Goal: Task Accomplishment & Management: Manage account settings

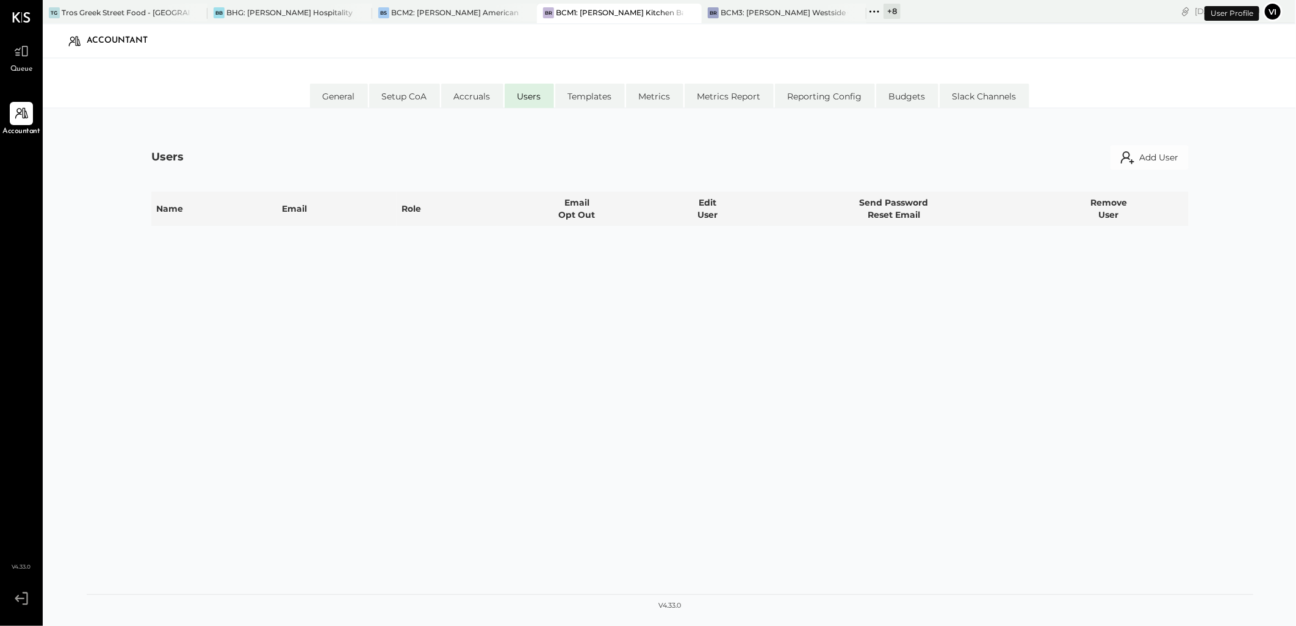
select select "**********"
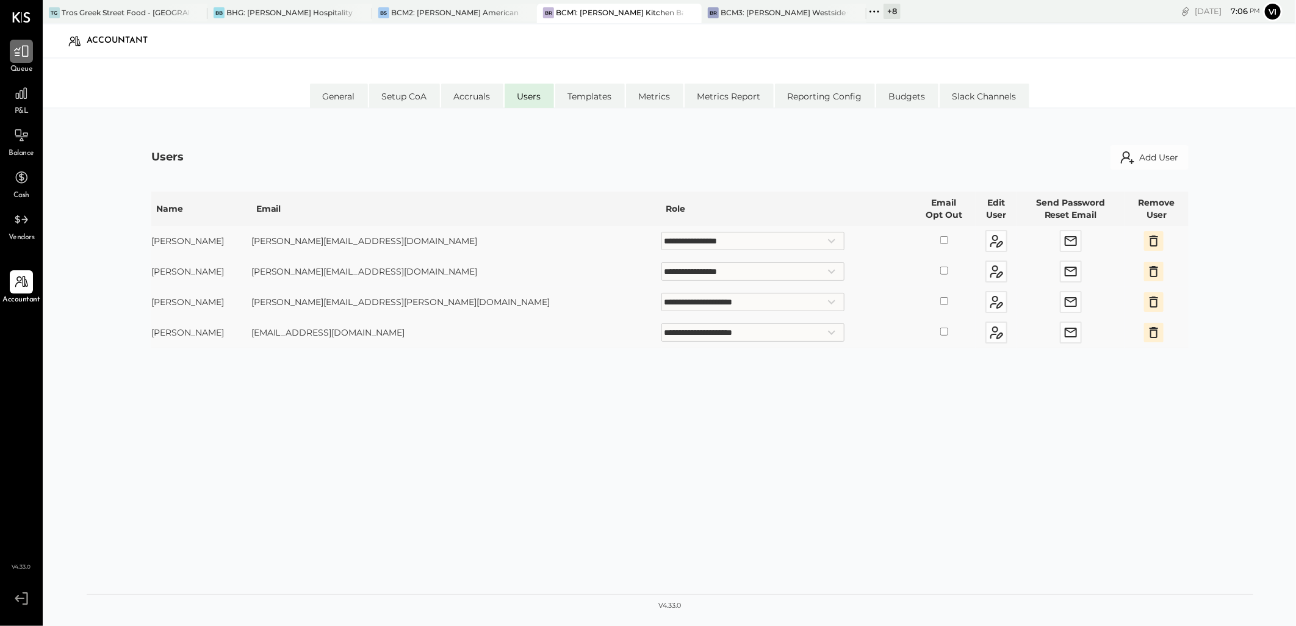
click at [27, 57] on icon at bounding box center [21, 51] width 16 height 16
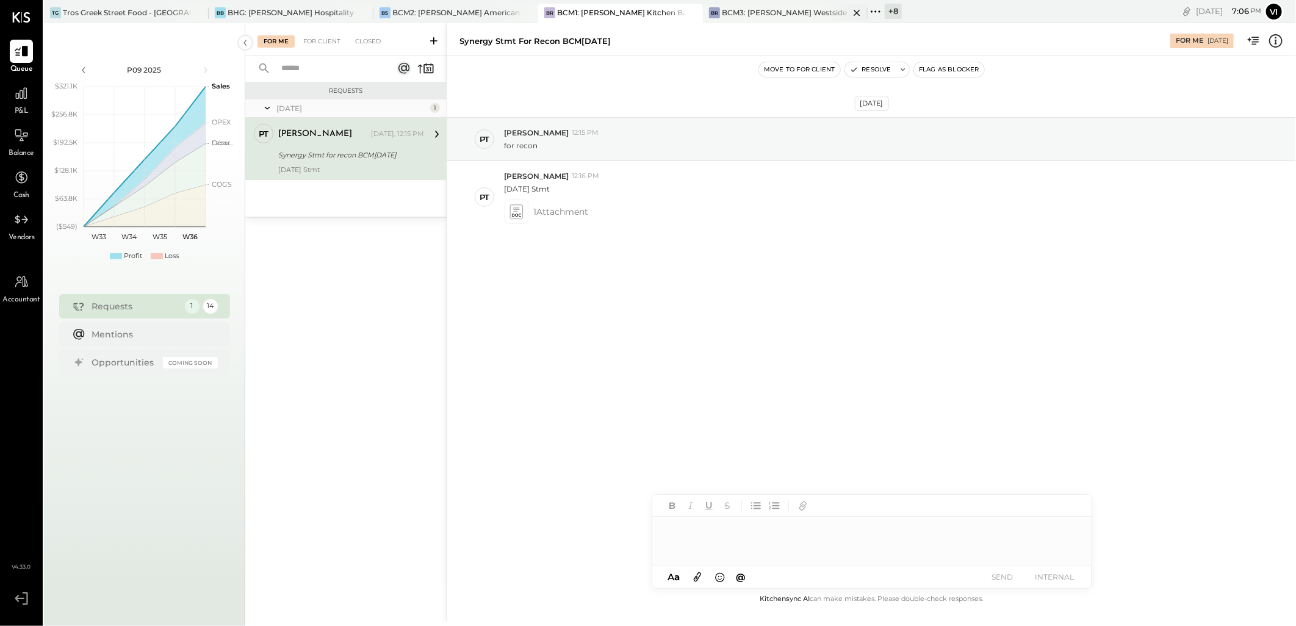
click at [771, 10] on div "BCM3: [PERSON_NAME] Westside Grill" at bounding box center [786, 12] width 128 height 10
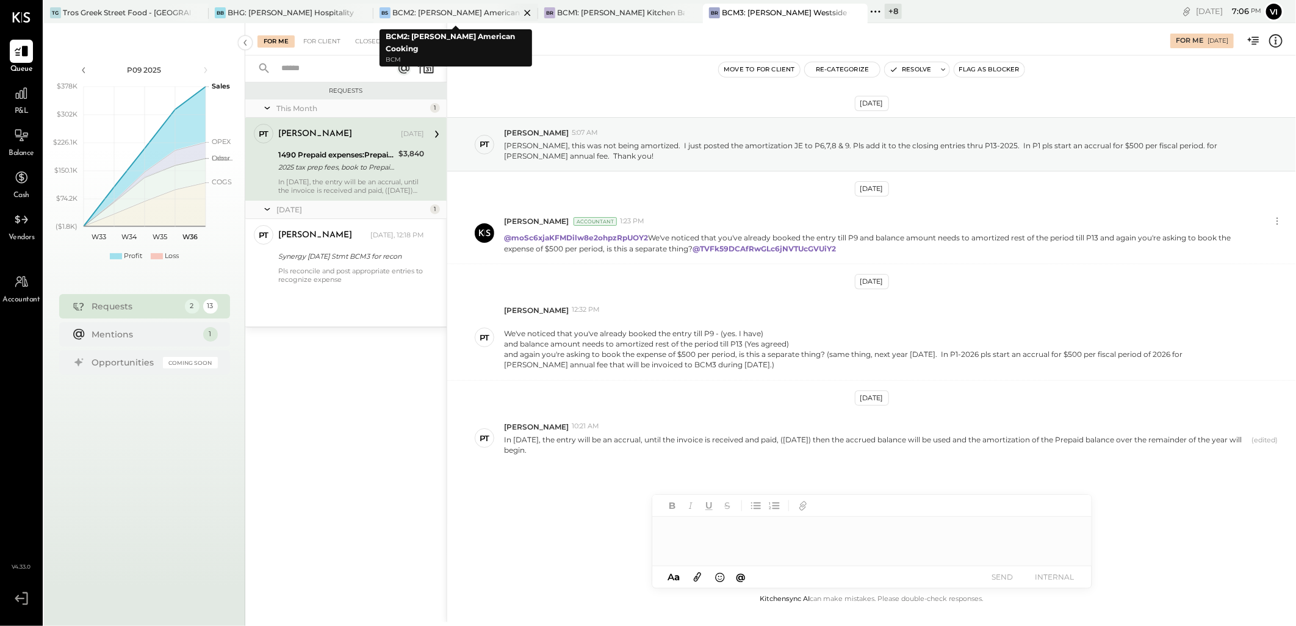
click at [470, 12] on div "BCM2: [PERSON_NAME] American Cooking" at bounding box center [456, 12] width 128 height 10
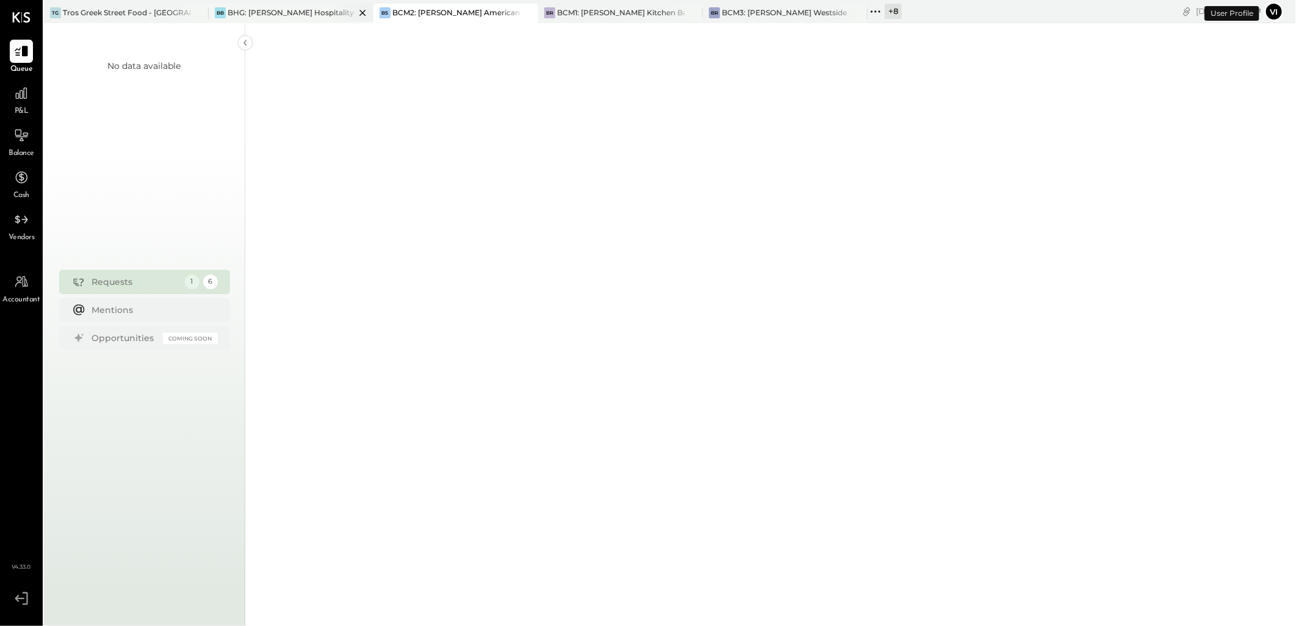
click at [276, 7] on div "BHG: [PERSON_NAME] Hospitality Group, LLC" at bounding box center [292, 12] width 128 height 10
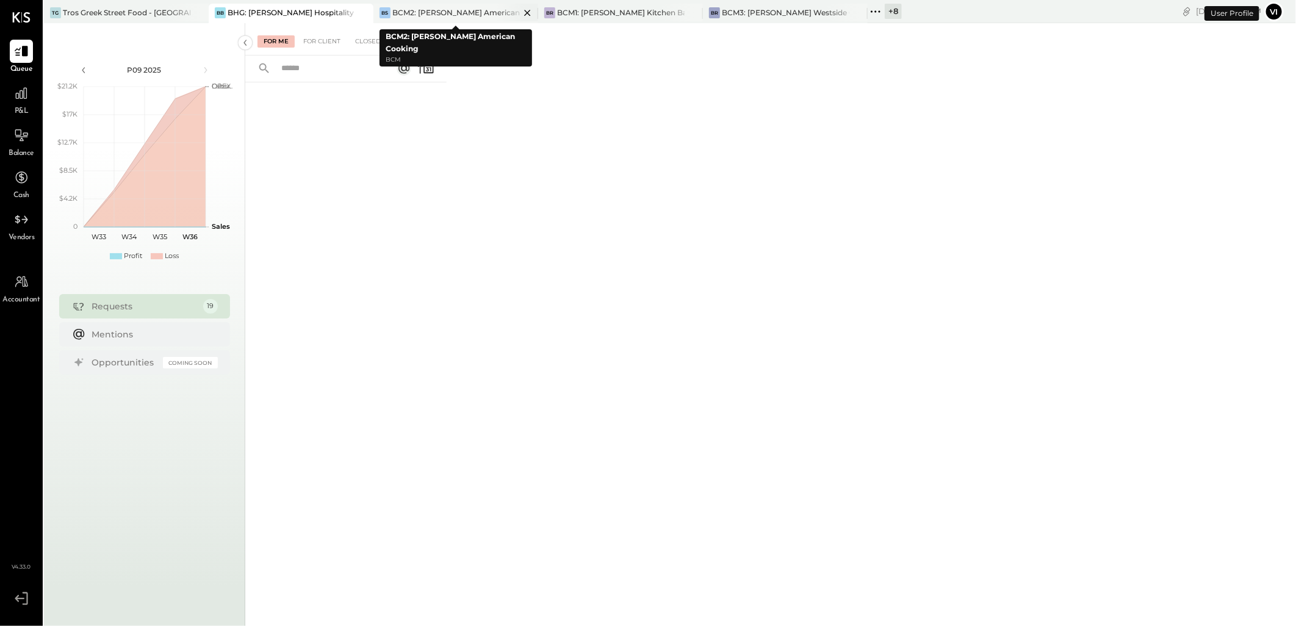
click at [422, 11] on div "BCM2: [PERSON_NAME] American Cooking" at bounding box center [456, 12] width 128 height 10
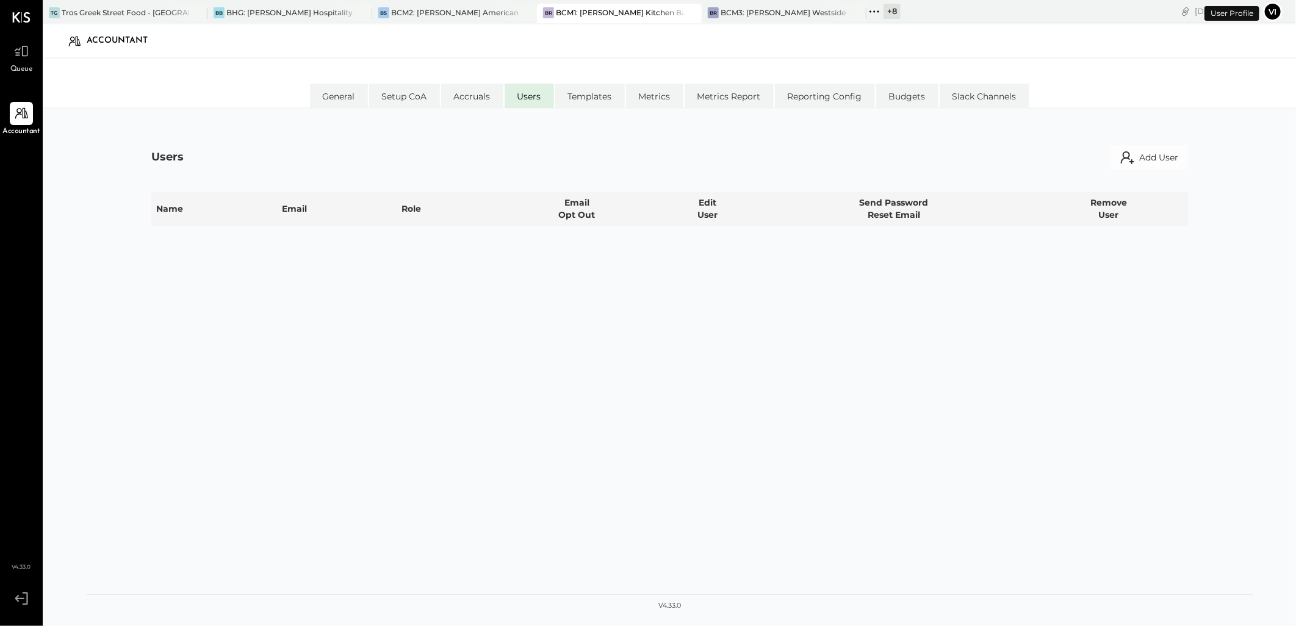
select select "**********"
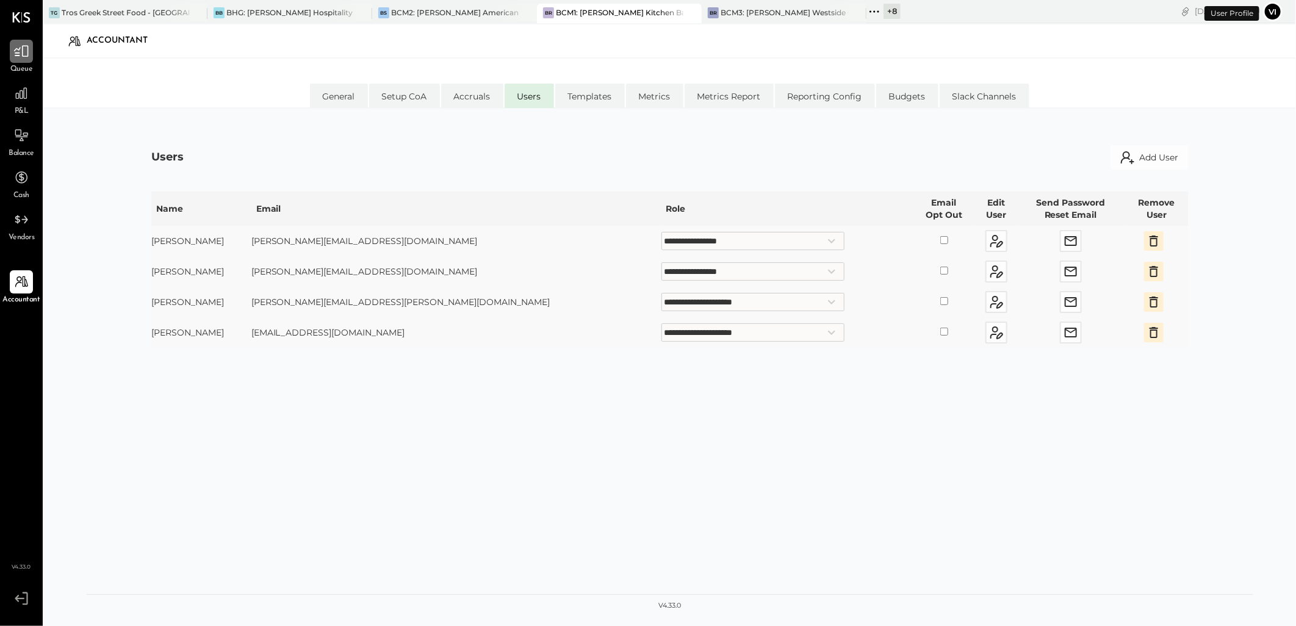
click at [22, 54] on icon at bounding box center [21, 52] width 15 height 12
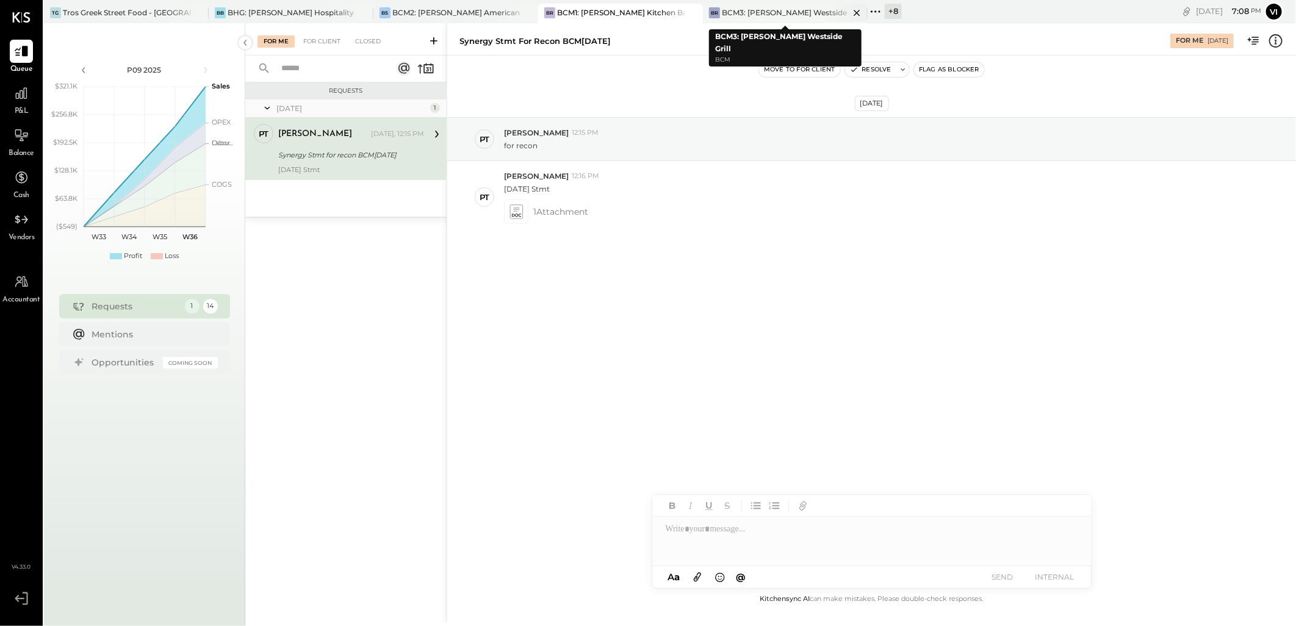
click at [766, 11] on div "BCM3: [PERSON_NAME] Westside Grill" at bounding box center [786, 12] width 128 height 10
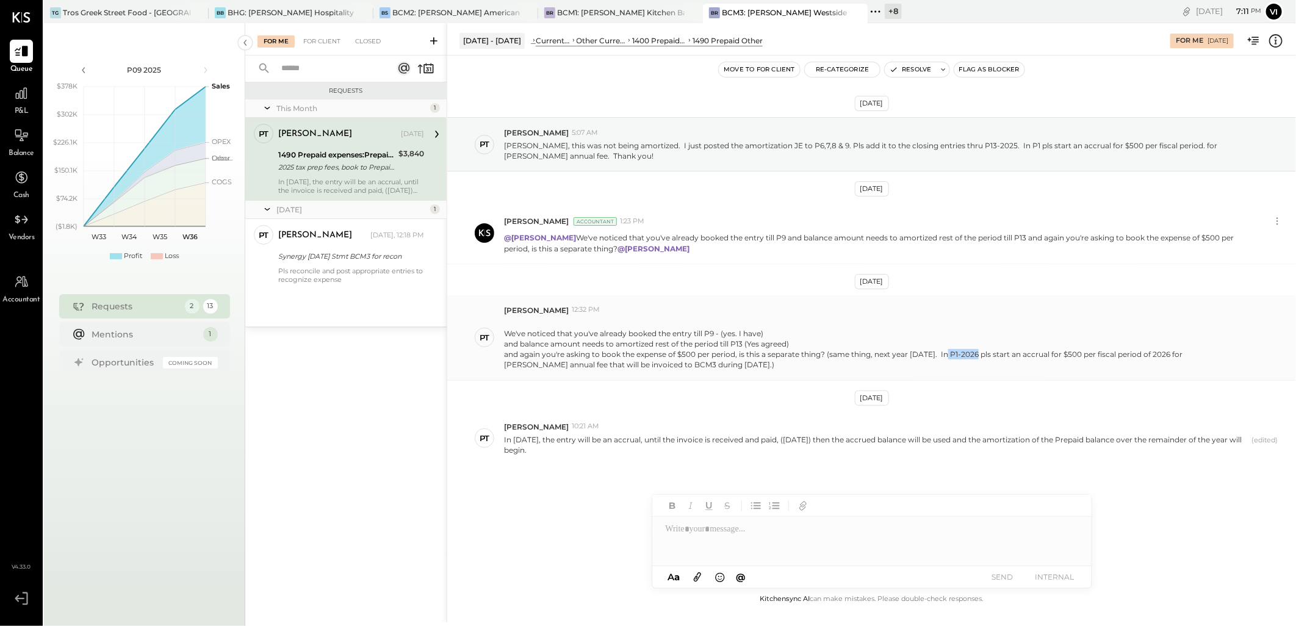
drag, startPoint x: 946, startPoint y: 357, endPoint x: 975, endPoint y: 357, distance: 29.3
click at [975, 357] on div "and again you're asking to book the expense of $500 per period, is this a separ…" at bounding box center [875, 359] width 743 height 21
drag, startPoint x: 975, startPoint y: 357, endPoint x: 973, endPoint y: 366, distance: 9.3
click at [973, 366] on div "and again you're asking to book the expense of $500 per period, is this a separ…" at bounding box center [875, 359] width 743 height 21
click at [716, 537] on div at bounding box center [871, 541] width 439 height 49
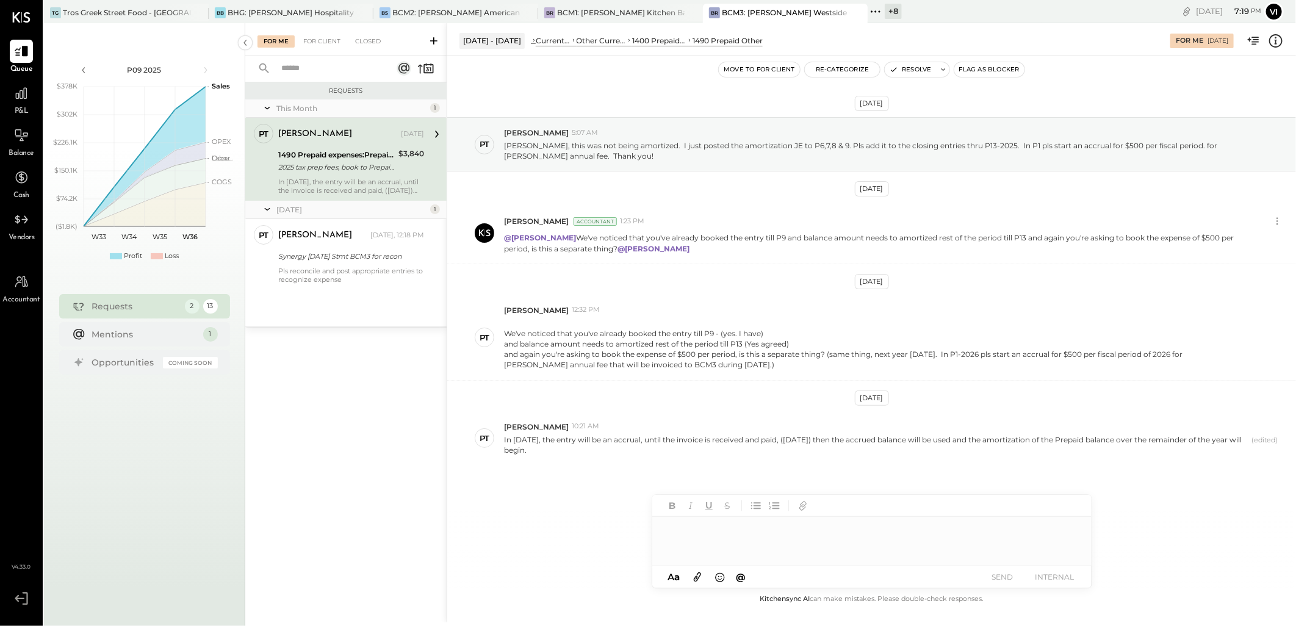
click at [834, 532] on div at bounding box center [871, 541] width 439 height 49
click at [807, 470] on div "Aug 30th, 2025 PT Pam T Luo 5:07 AM Vikesh, this was not being amortized. I jus…" at bounding box center [871, 321] width 849 height 470
click at [758, 532] on div at bounding box center [871, 541] width 439 height 49
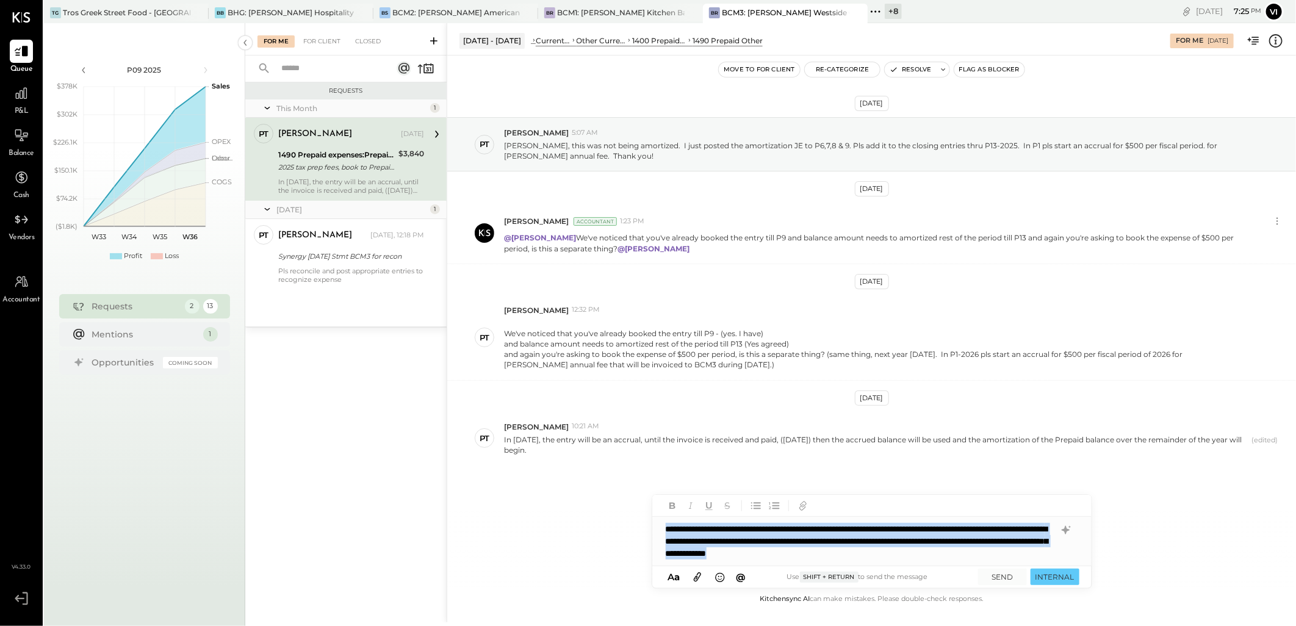
copy div "**********"
click at [943, 70] on icon at bounding box center [943, 69] width 4 height 2
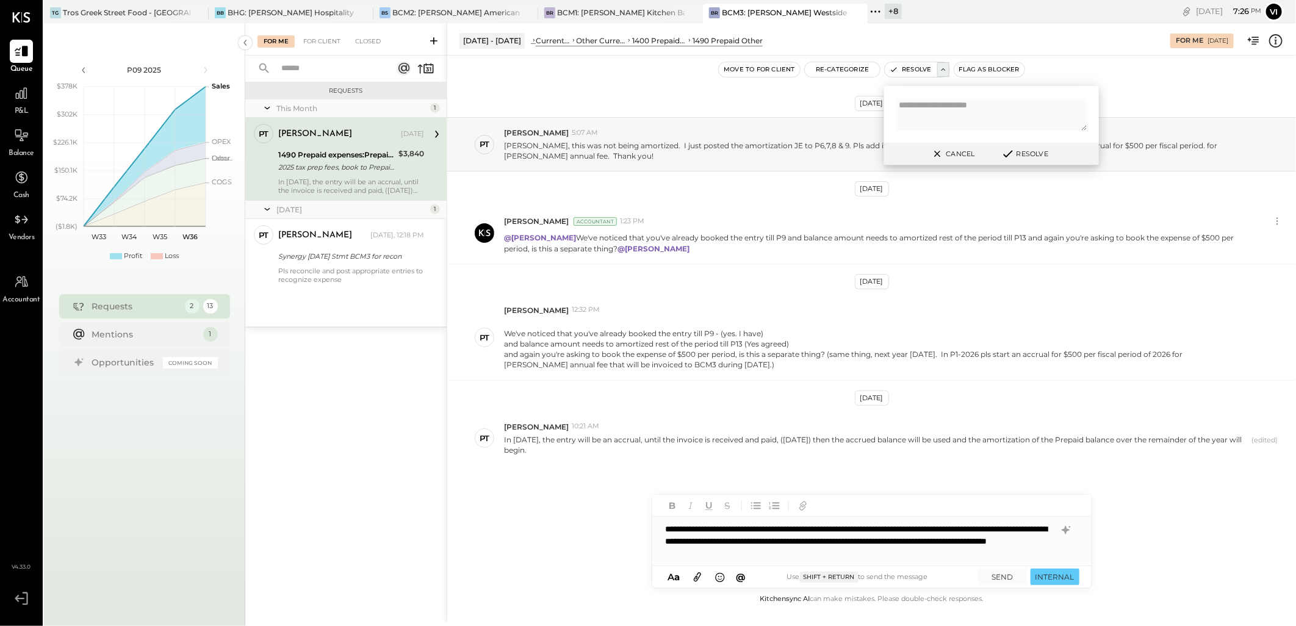
click at [985, 113] on textarea at bounding box center [991, 114] width 190 height 32
type textarea "**********"
click at [1026, 155] on button "Resolve" at bounding box center [1024, 153] width 55 height 15
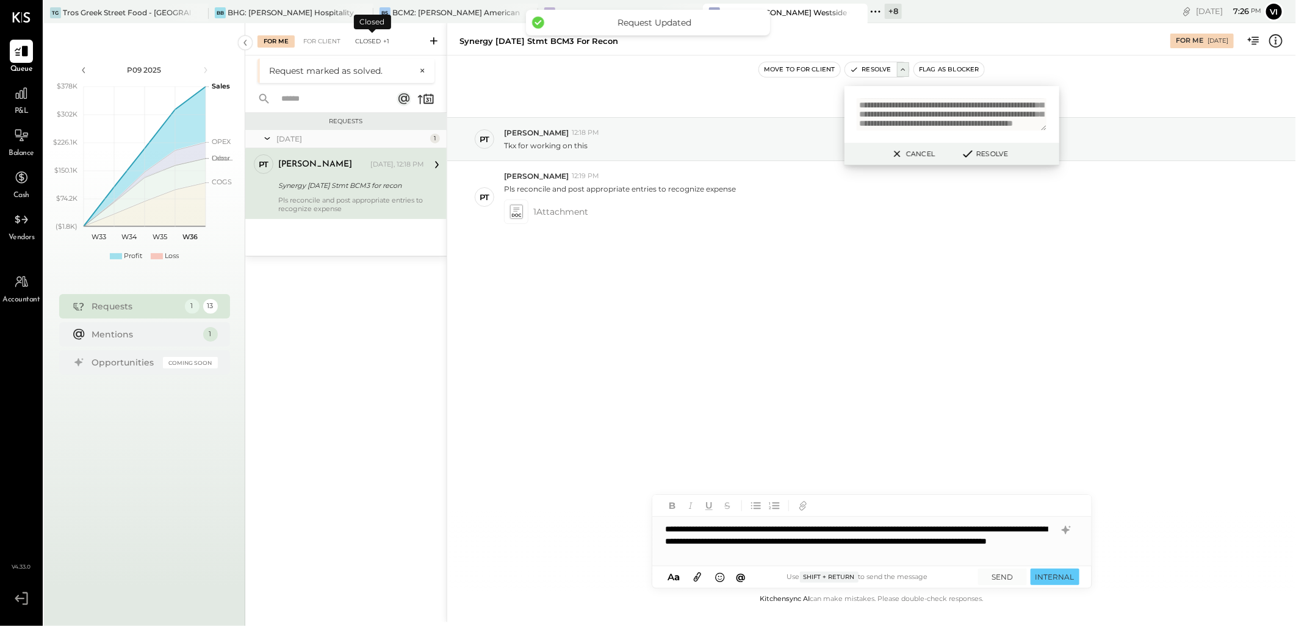
click at [378, 40] on div "Closed +1" at bounding box center [372, 41] width 46 height 12
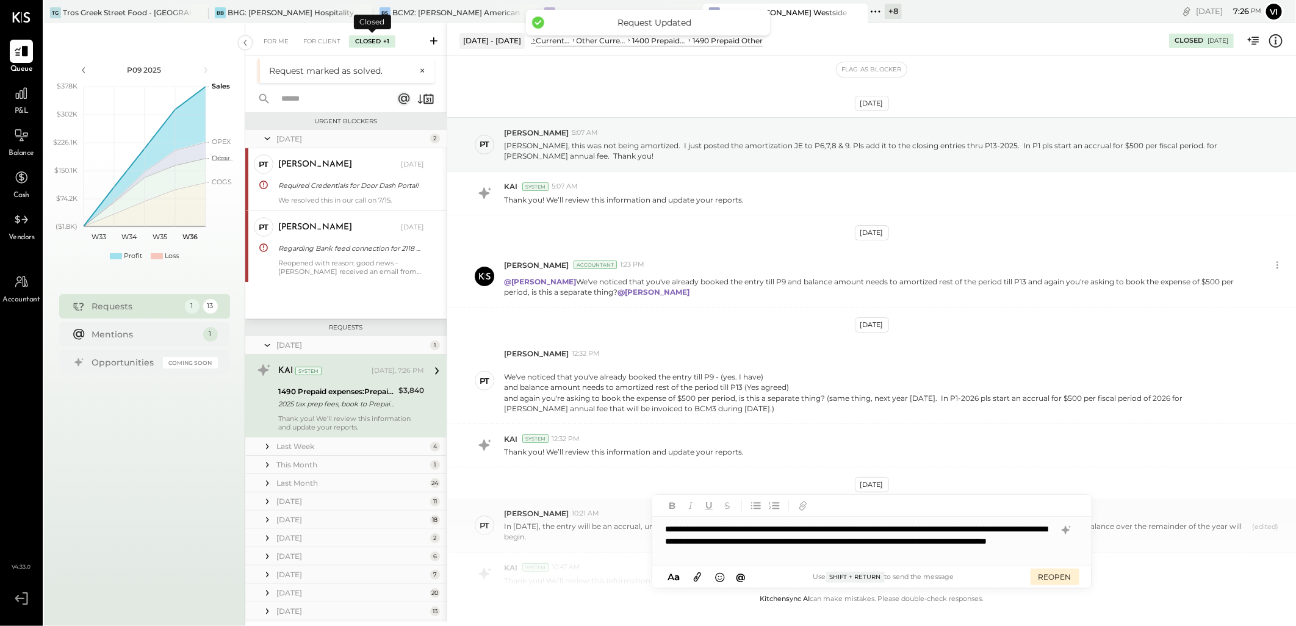
scroll to position [231, 0]
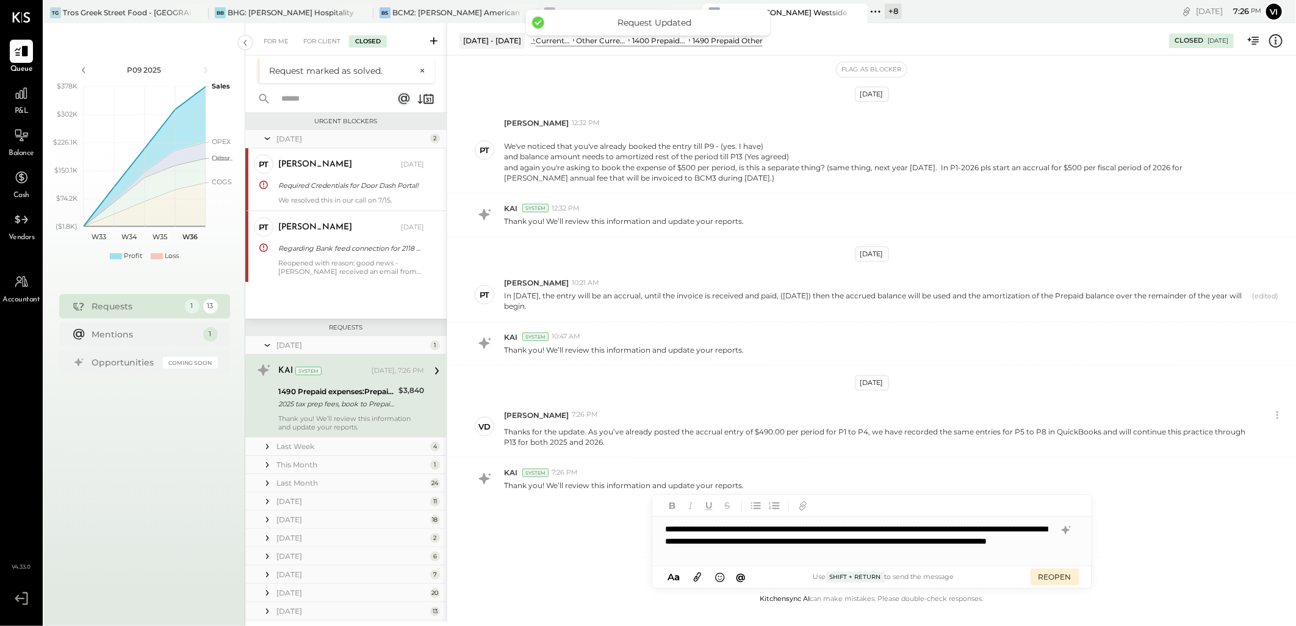
click at [949, 568] on div "A a @ Use Shift + Return to send the message REOPEN" at bounding box center [871, 577] width 439 height 22
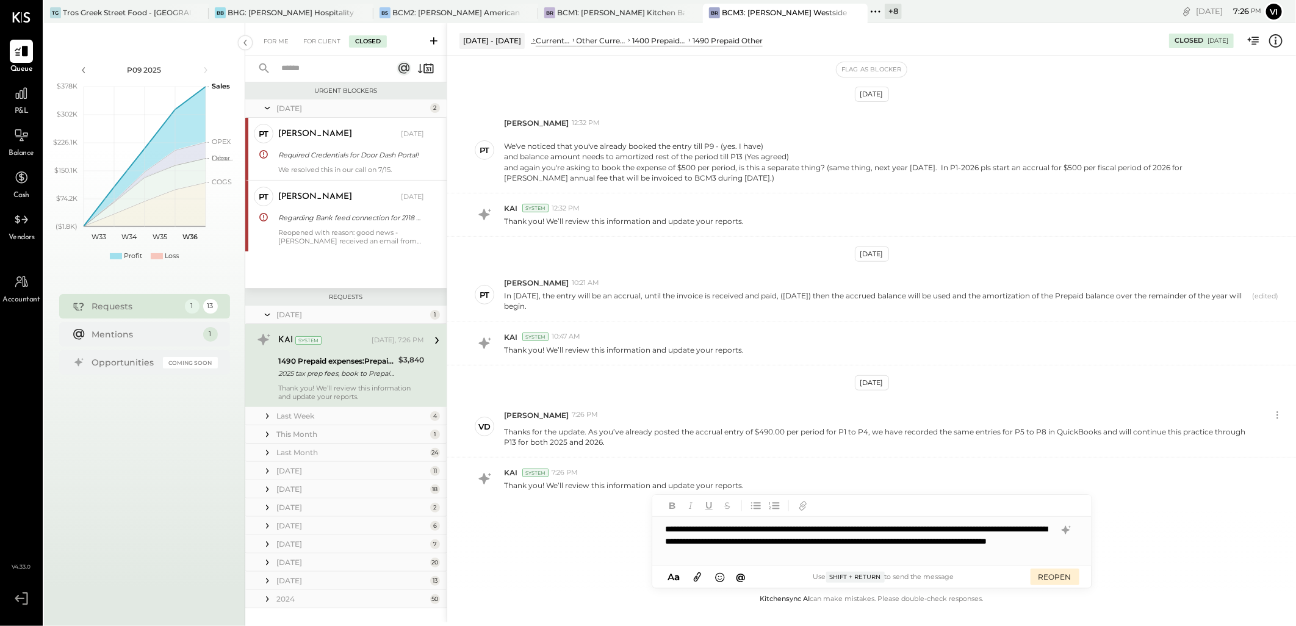
click at [916, 550] on div "**********" at bounding box center [871, 541] width 439 height 49
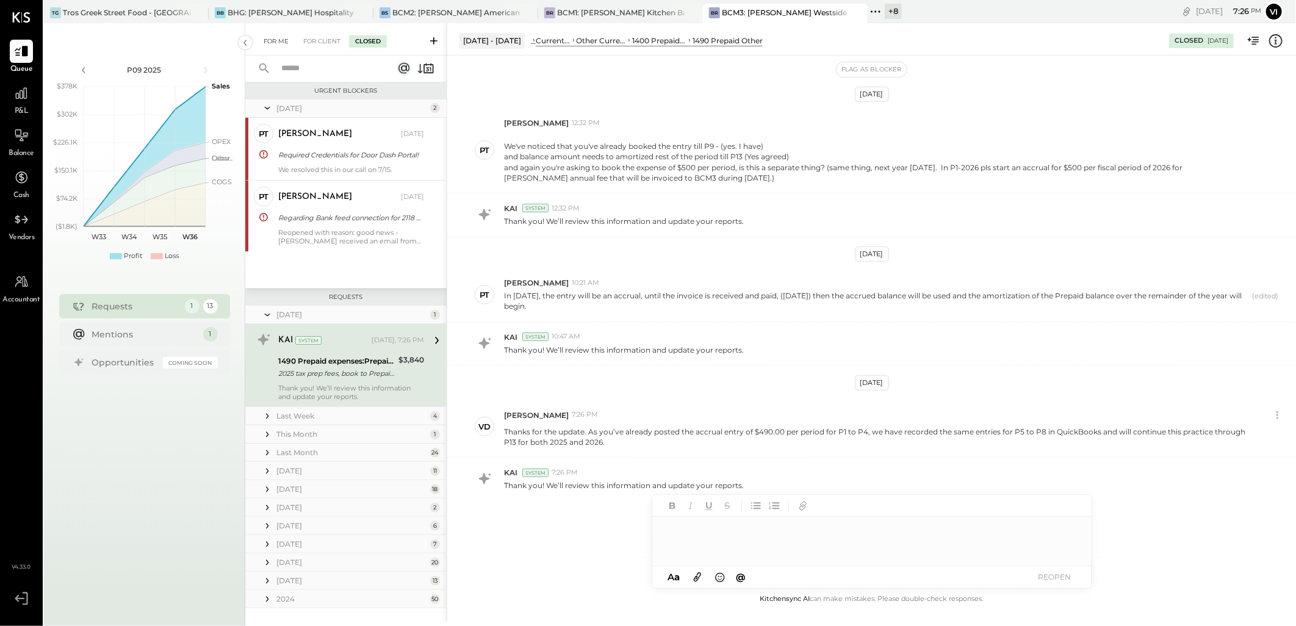
click at [266, 46] on div "For Me" at bounding box center [275, 41] width 37 height 12
